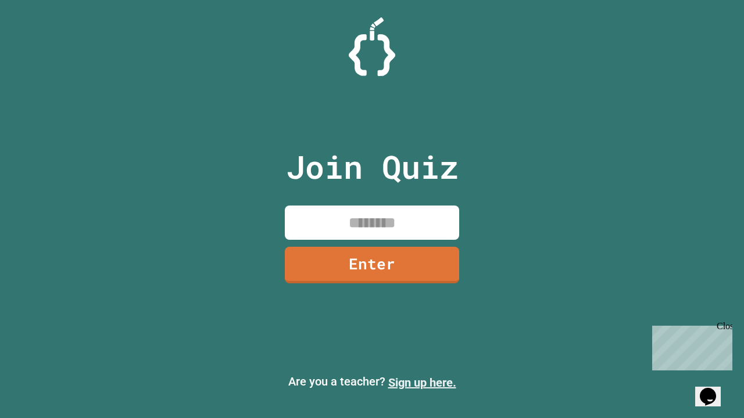
click at [422, 383] on link "Sign up here." at bounding box center [422, 383] width 68 height 14
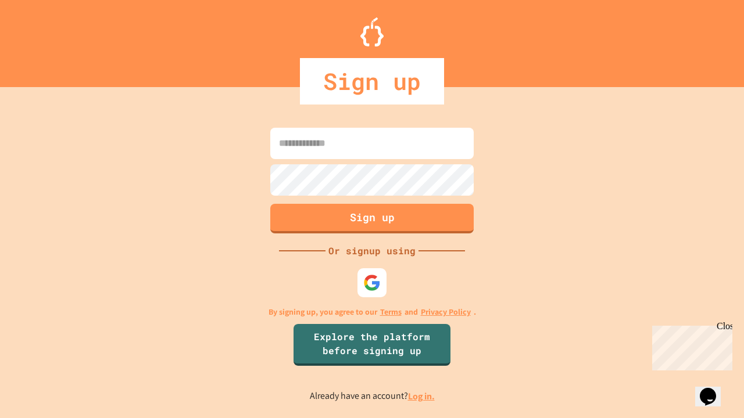
click at [422, 396] on link "Log in." at bounding box center [421, 397] width 27 height 12
